Goal: Task Accomplishment & Management: Manage account settings

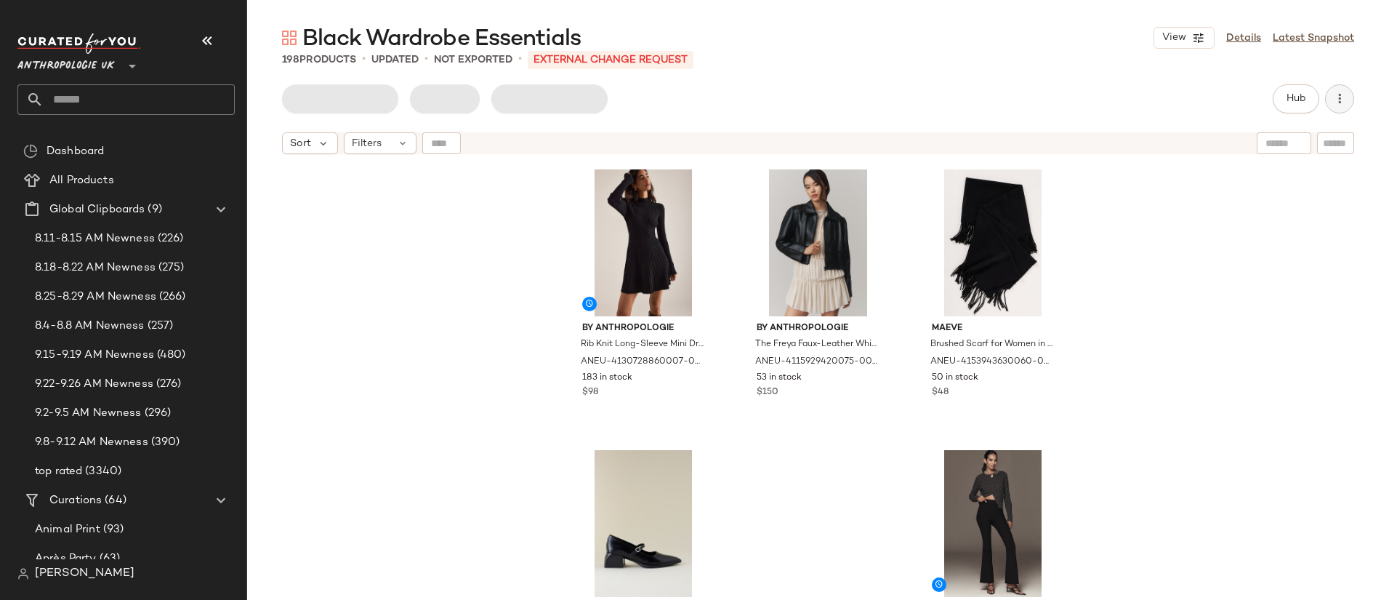
click at [1339, 96] on icon "button" at bounding box center [1339, 99] width 15 height 15
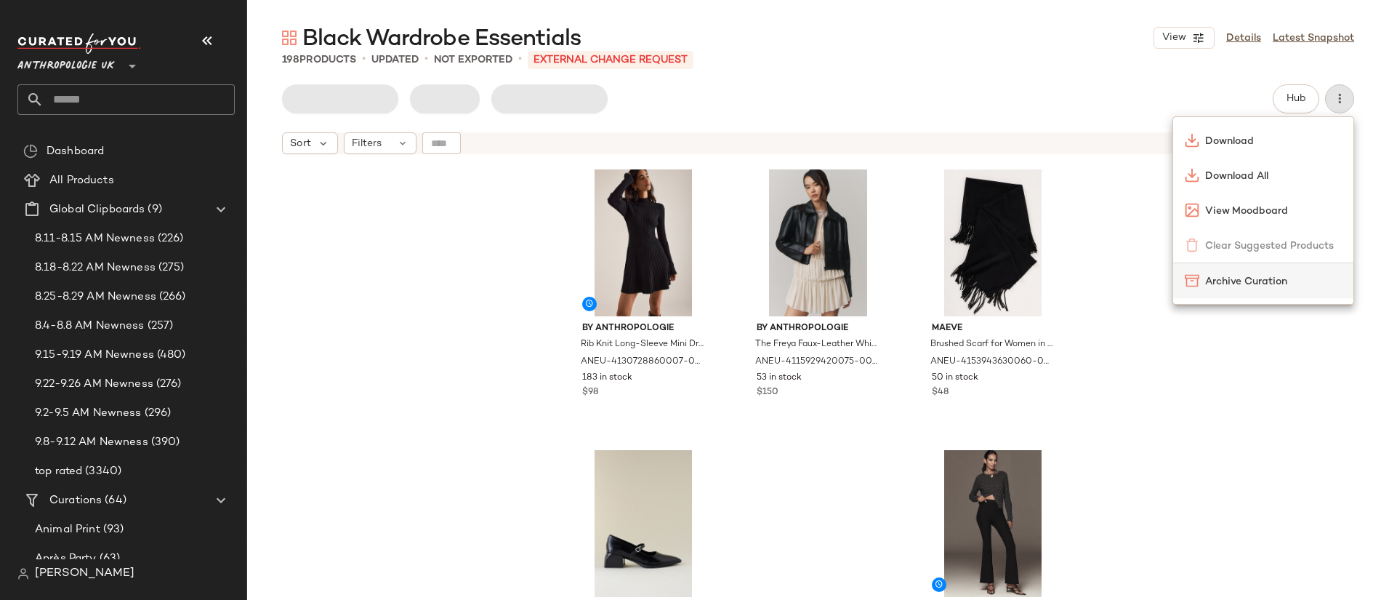
click at [1270, 286] on span "Archive Curation" at bounding box center [1273, 281] width 137 height 15
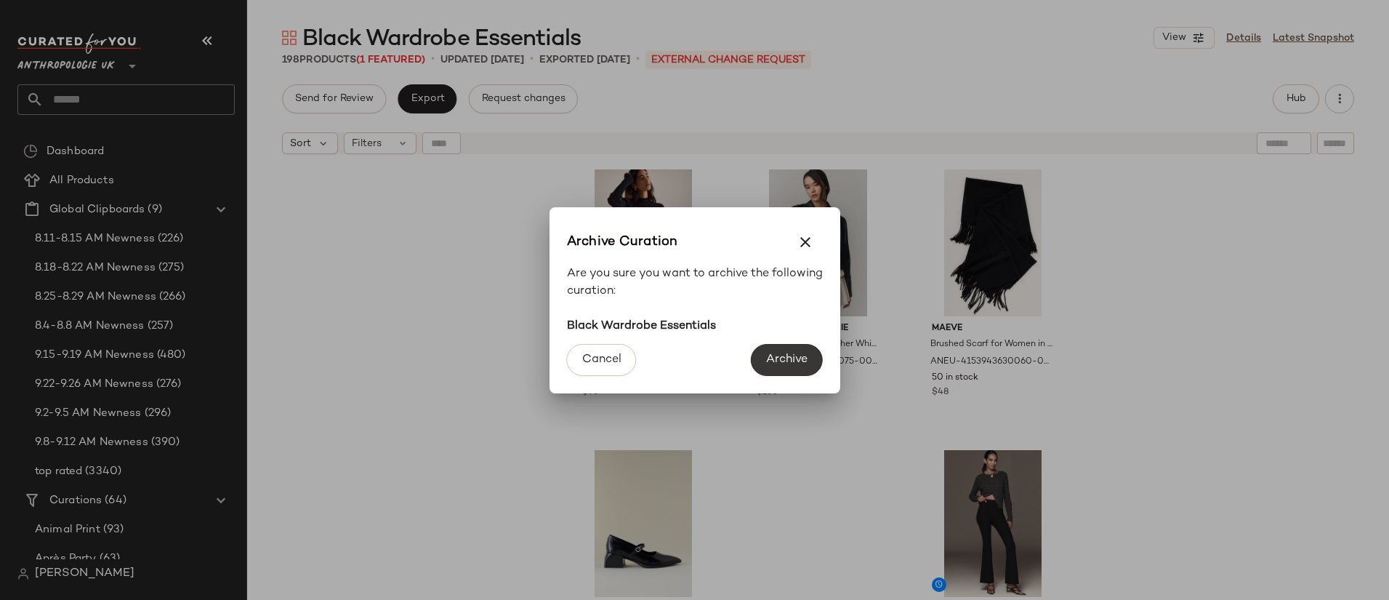
click at [776, 358] on span "Archive" at bounding box center [786, 359] width 42 height 14
click at [791, 348] on button "Archive" at bounding box center [786, 360] width 71 height 32
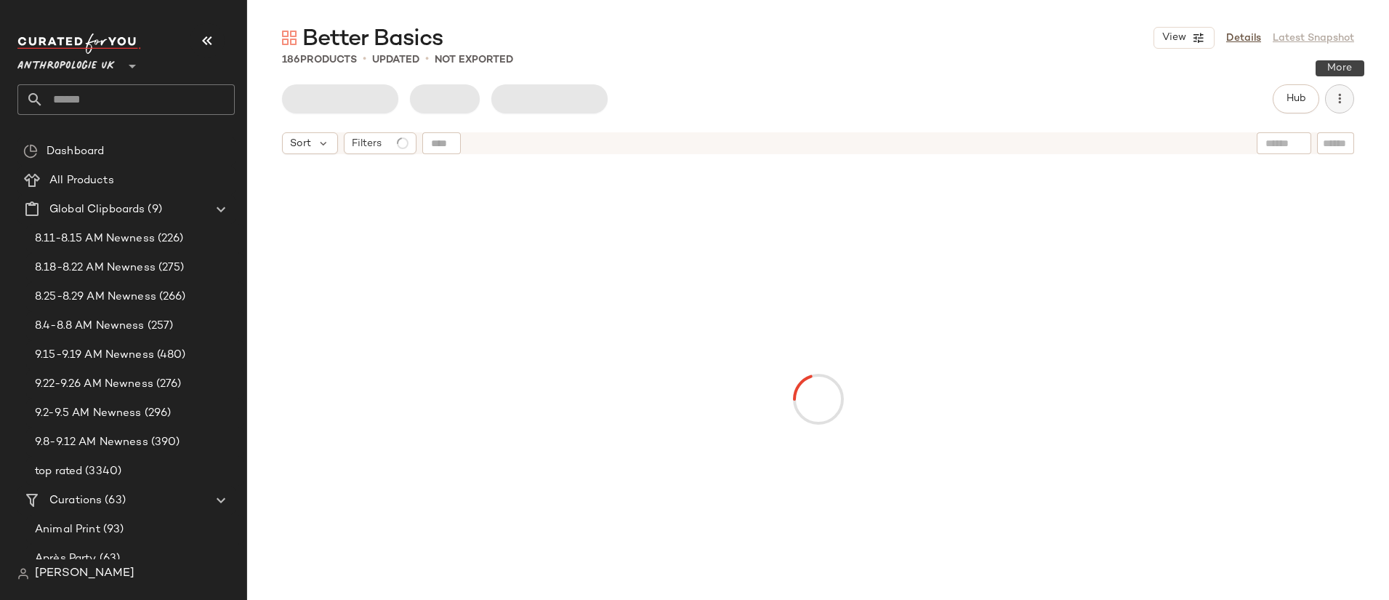
click at [1336, 106] on button "button" at bounding box center [1339, 98] width 29 height 29
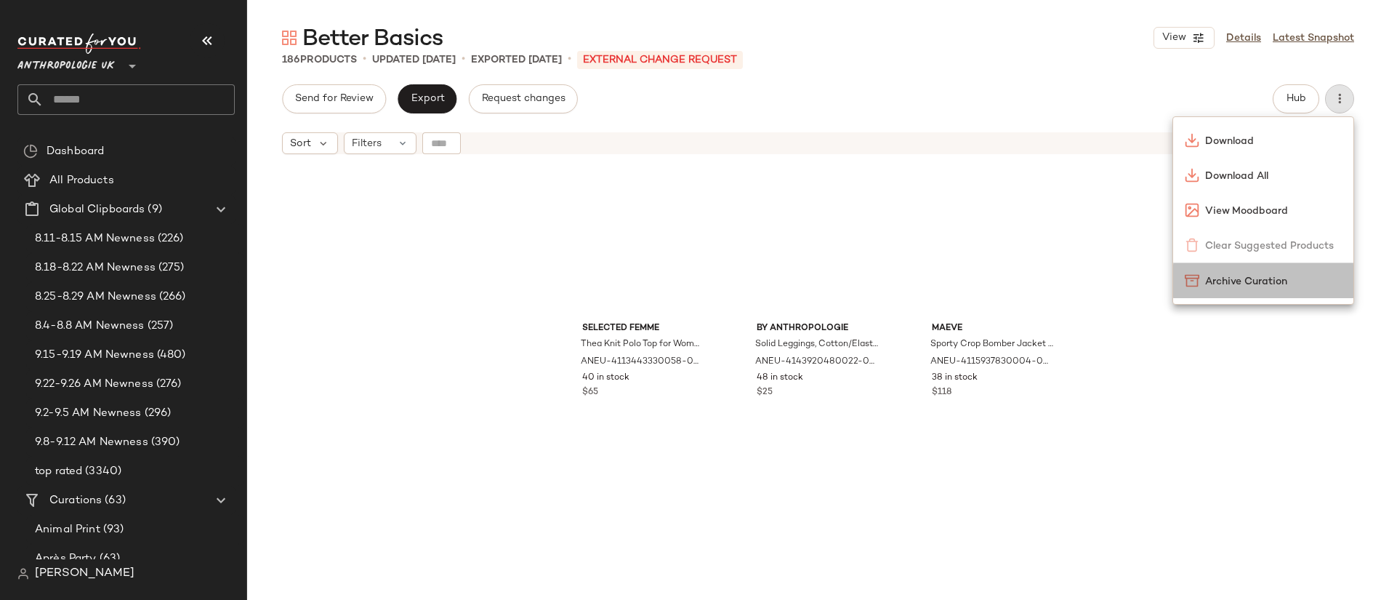
click at [1275, 276] on span "Archive Curation" at bounding box center [1273, 281] width 137 height 15
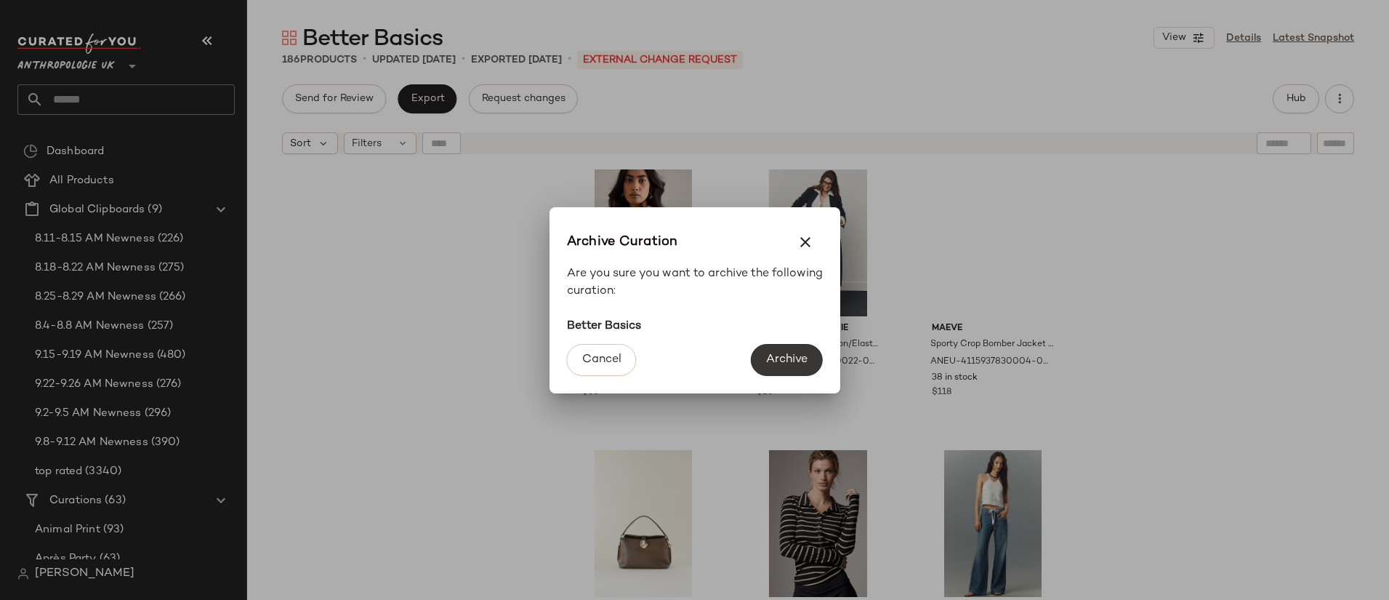
click at [786, 360] on span "Archive" at bounding box center [786, 359] width 42 height 14
